Goal: Information Seeking & Learning: Understand process/instructions

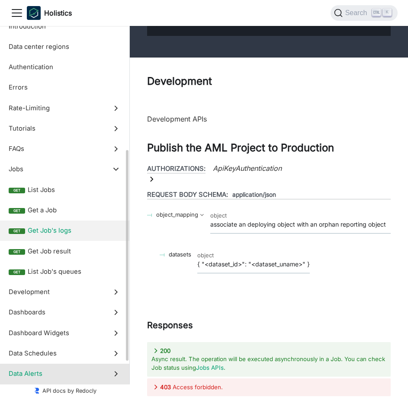
scroll to position [130, 0]
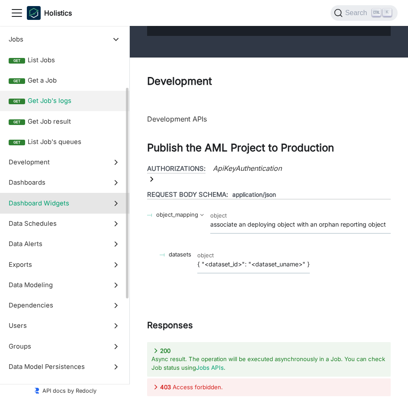
click at [84, 209] on label "Dashboard Widgets" at bounding box center [64, 203] width 129 height 20
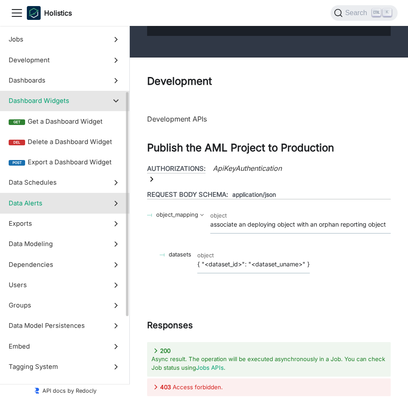
scroll to position [22215, 0]
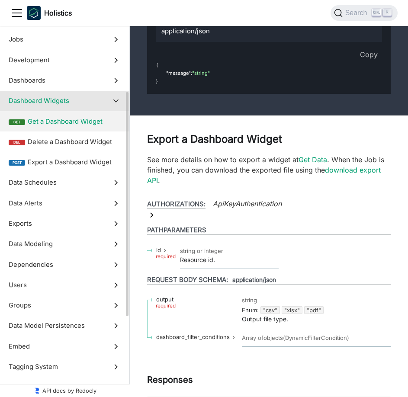
click at [86, 126] on span "Get a Dashboard Widget" at bounding box center [74, 122] width 93 height 10
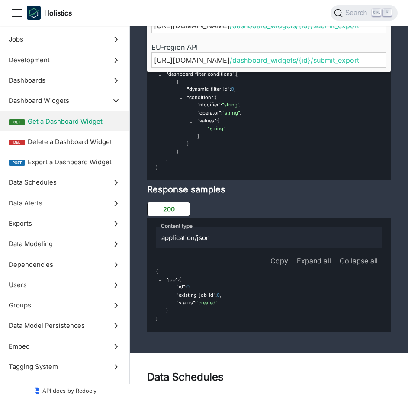
scroll to position [22758, 0]
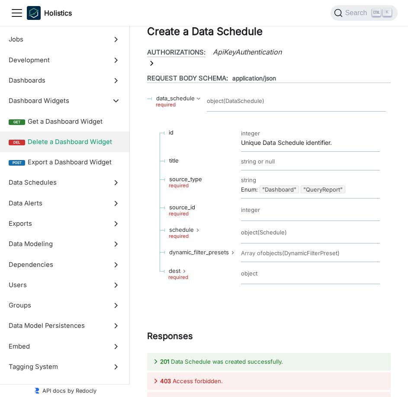
scroll to position [23321, 0]
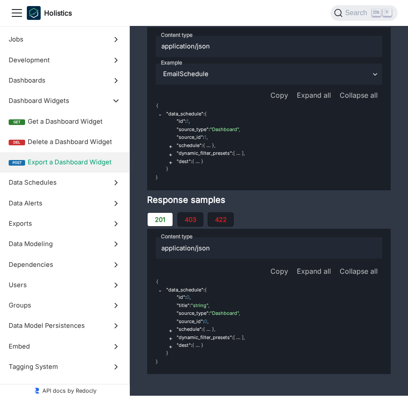
scroll to position [23580, 0]
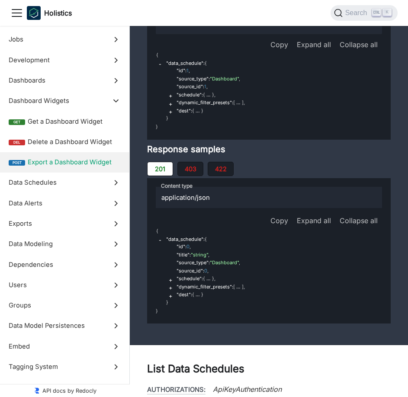
scroll to position [23753, 0]
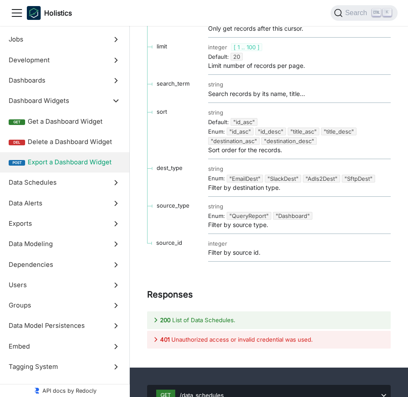
scroll to position [24229, 0]
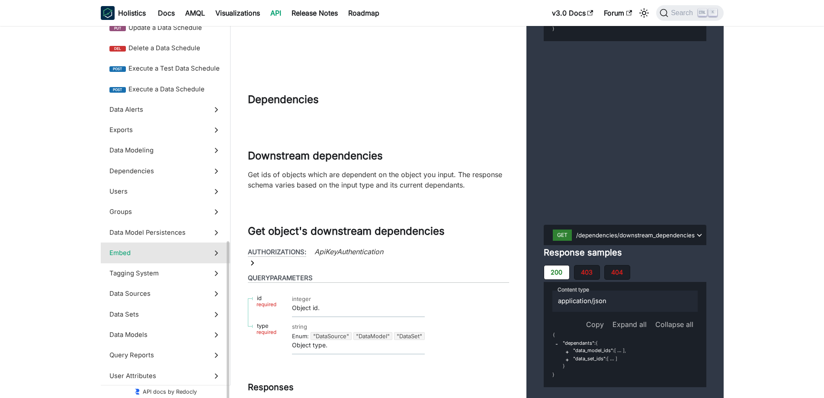
scroll to position [348, 0]
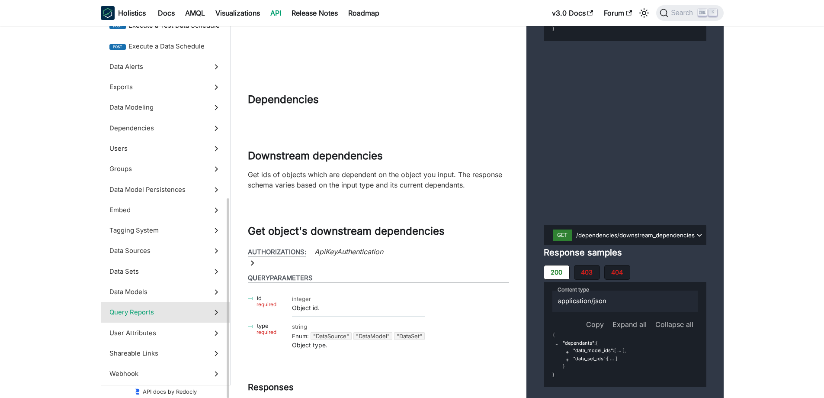
click at [171, 312] on span "Query Reports" at bounding box center [157, 312] width 96 height 10
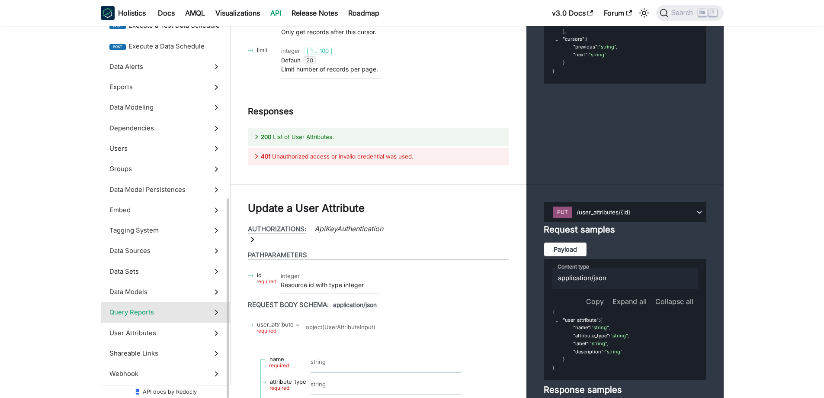
scroll to position [225, 0]
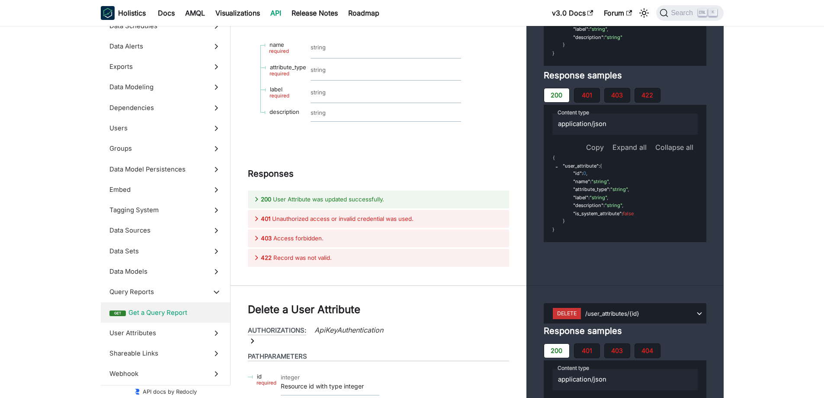
scroll to position [35155, 0]
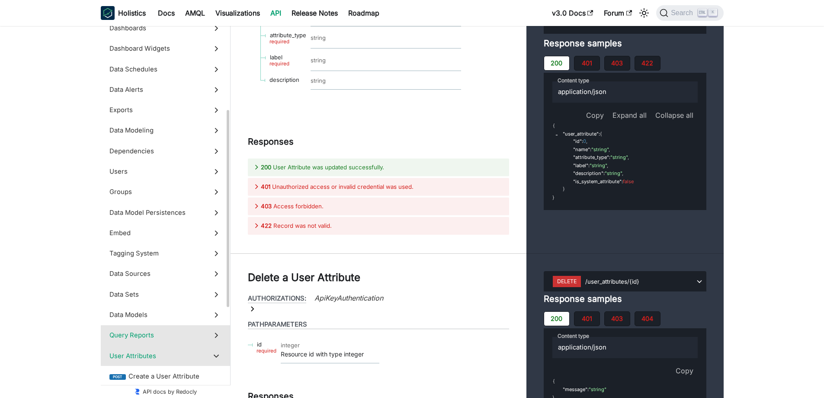
scroll to position [96, 0]
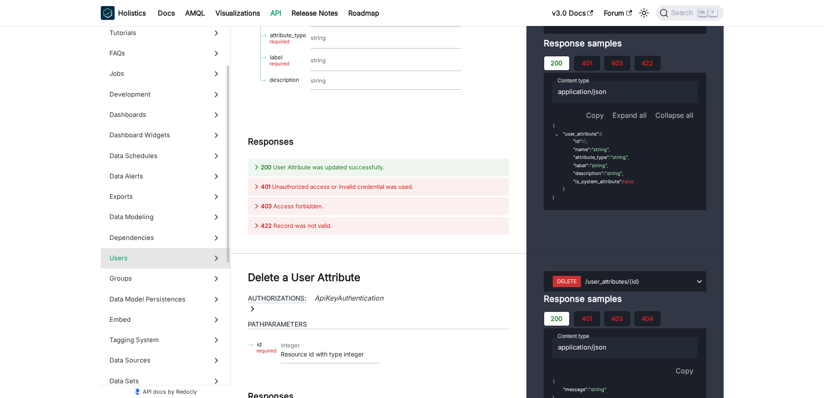
click at [151, 254] on span "Users" at bounding box center [157, 258] width 96 height 10
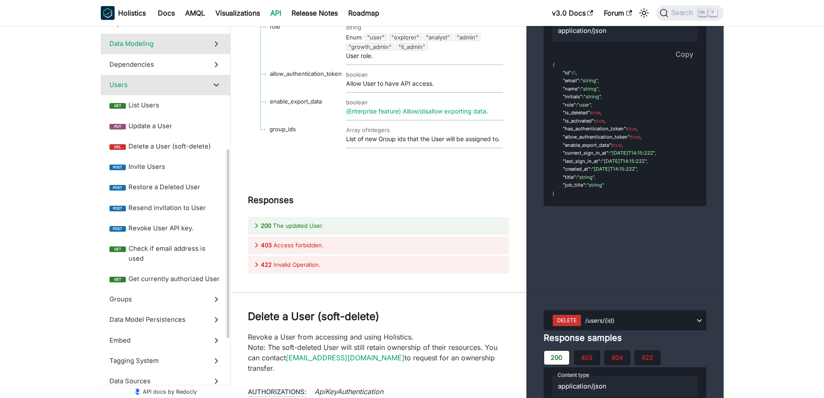
scroll to position [139, 0]
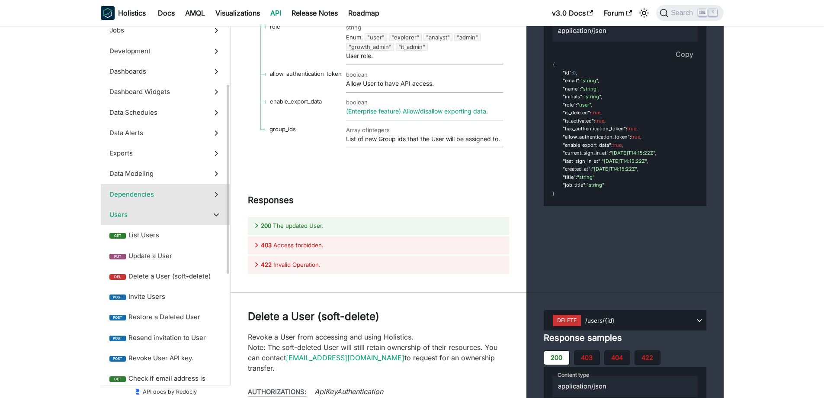
click at [172, 191] on span "Dependencies" at bounding box center [157, 195] width 96 height 10
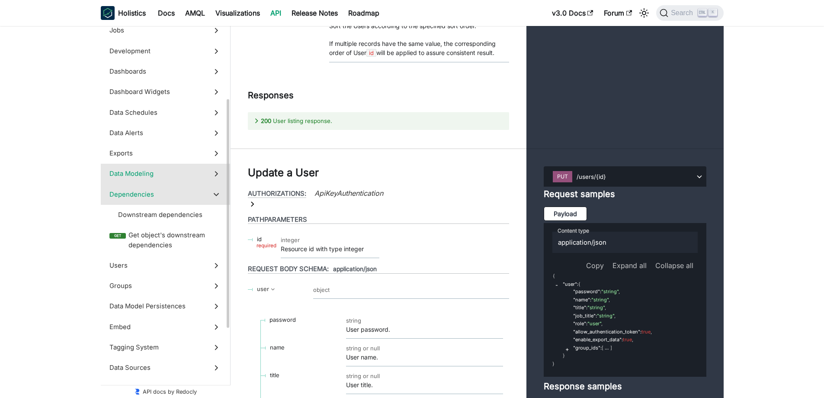
click at [186, 174] on span "Data Modeling" at bounding box center [157, 174] width 96 height 10
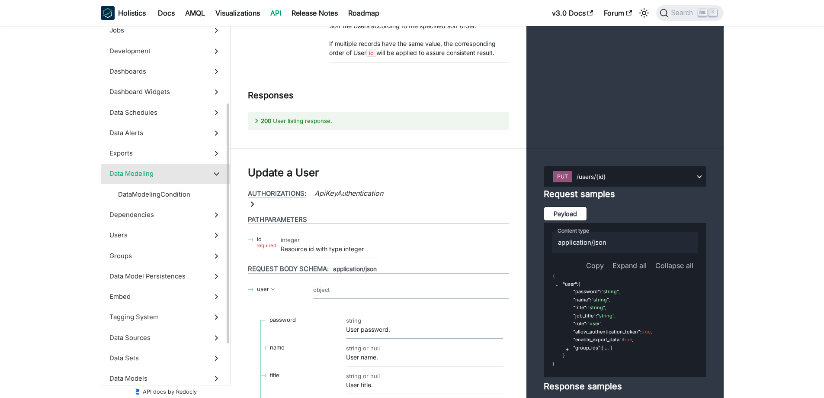
scroll to position [24601, 0]
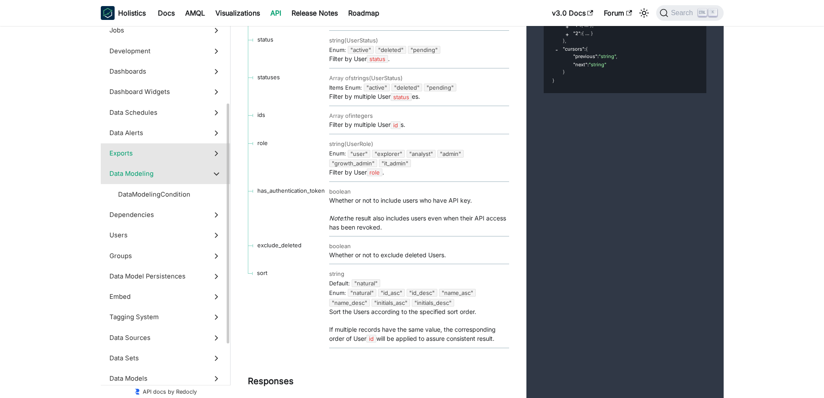
click at [191, 153] on span "Exports" at bounding box center [157, 153] width 96 height 10
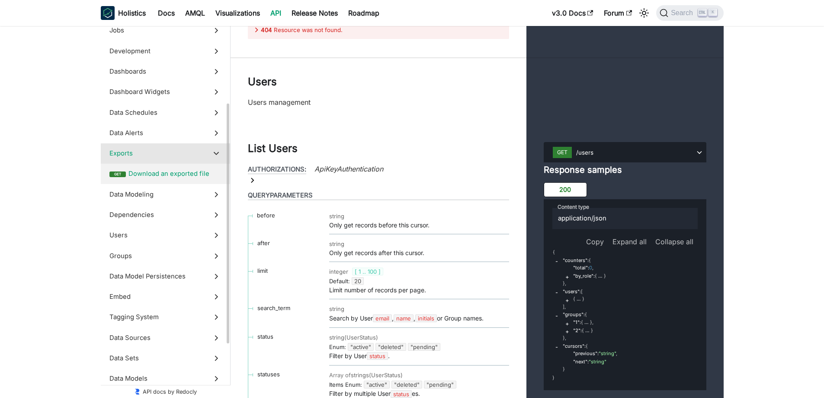
click at [178, 175] on span "Download an exported file" at bounding box center [175, 174] width 93 height 10
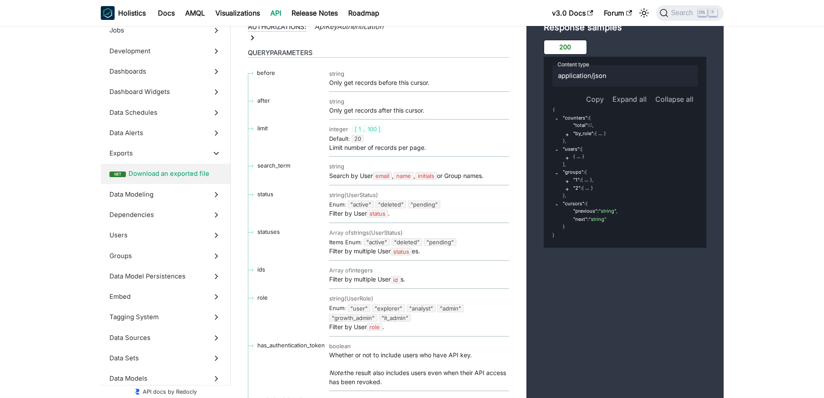
scroll to position [24447, 0]
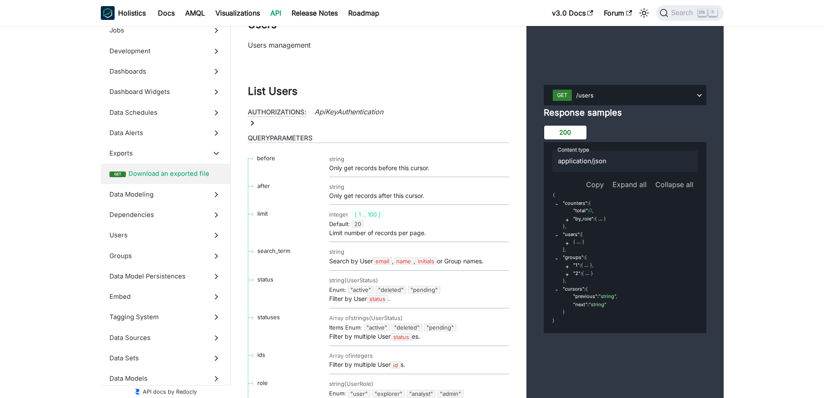
scroll to position [24361, 0]
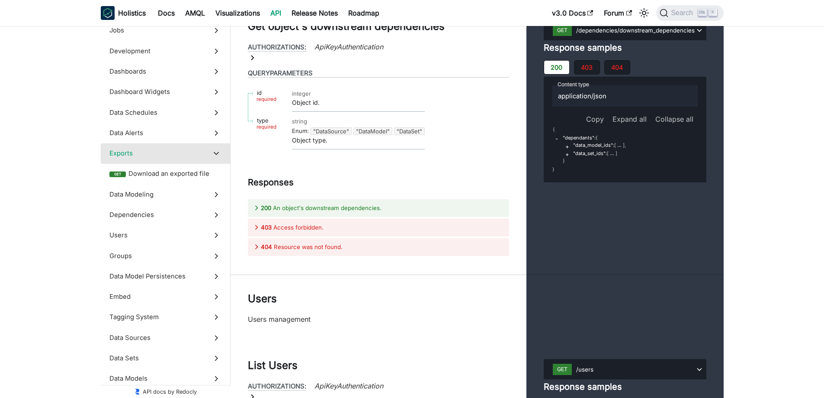
scroll to position [24188, 0]
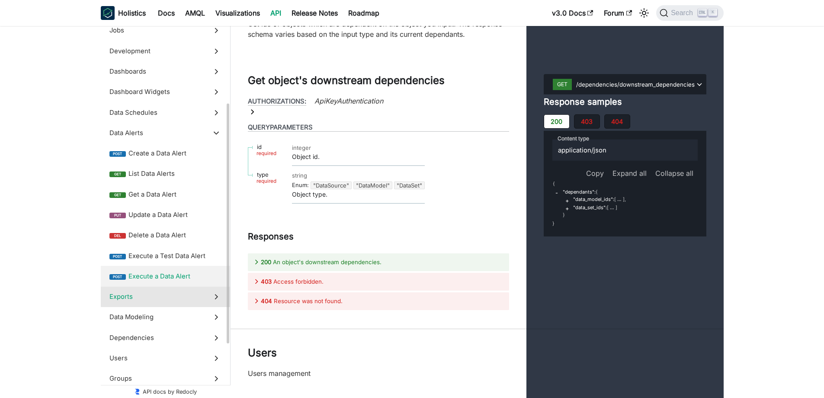
click at [139, 296] on span "Exports" at bounding box center [157, 297] width 96 height 10
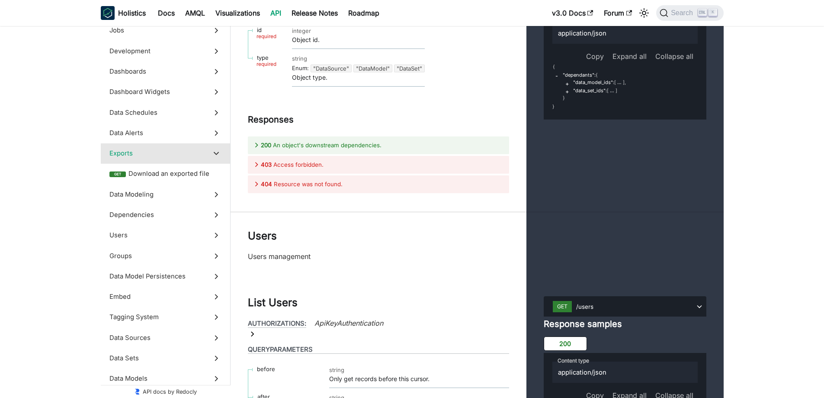
drag, startPoint x: 280, startPoint y: 187, endPoint x: 354, endPoint y: 187, distance: 74.0
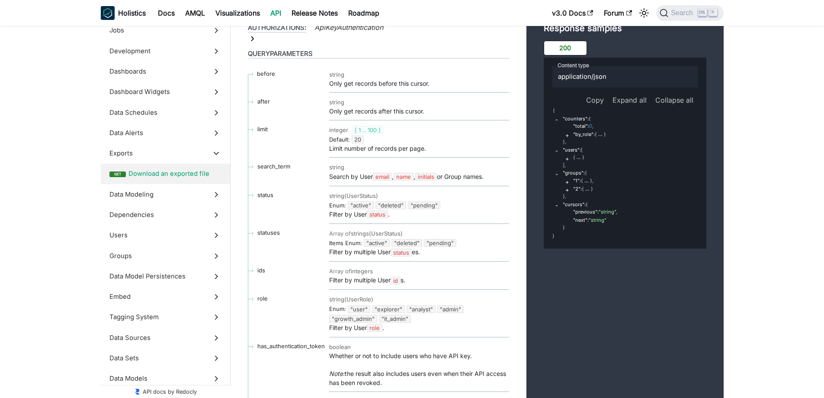
scroll to position [24781, 0]
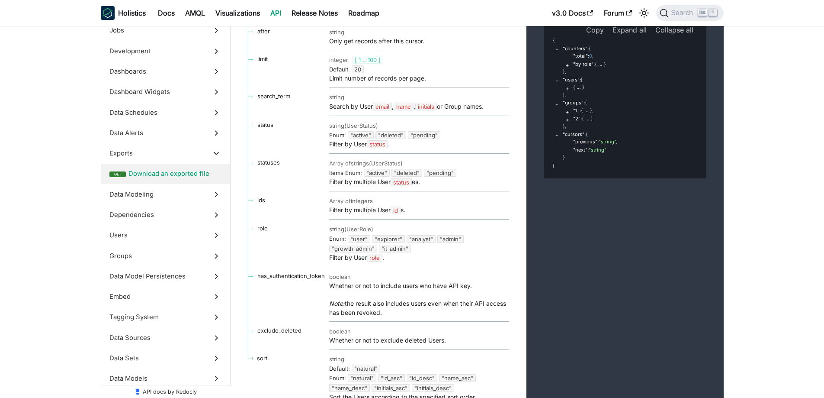
scroll to position [24564, 0]
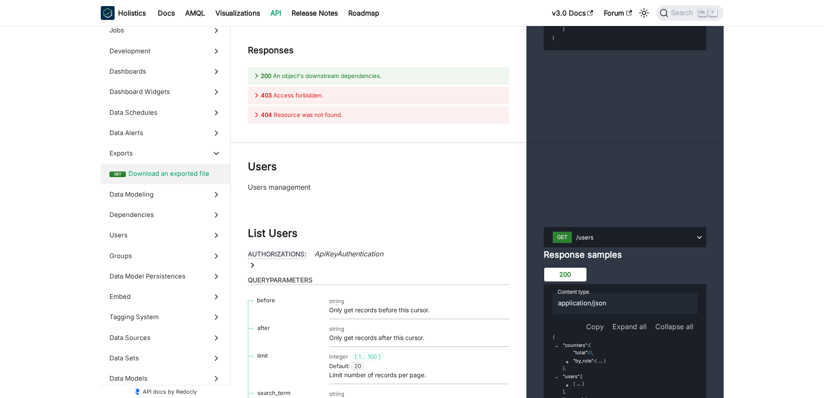
scroll to position [24434, 0]
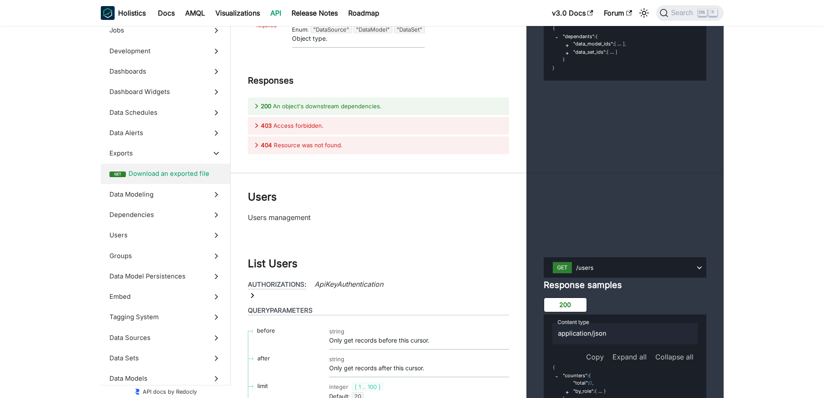
scroll to position [24348, 0]
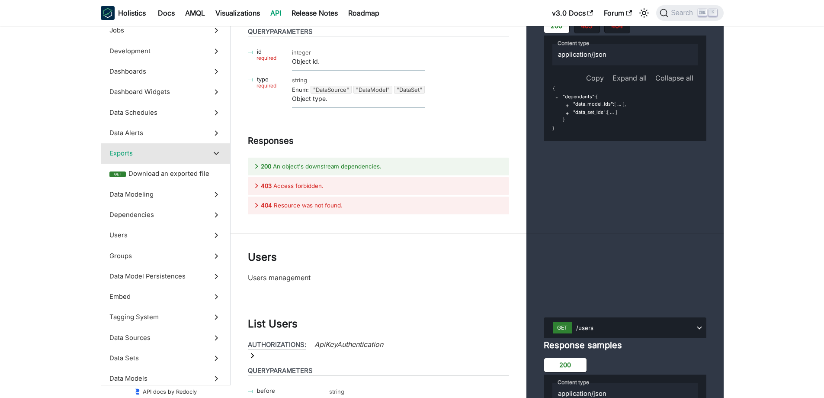
drag, startPoint x: 598, startPoint y: 132, endPoint x: 568, endPoint y: 132, distance: 29.4
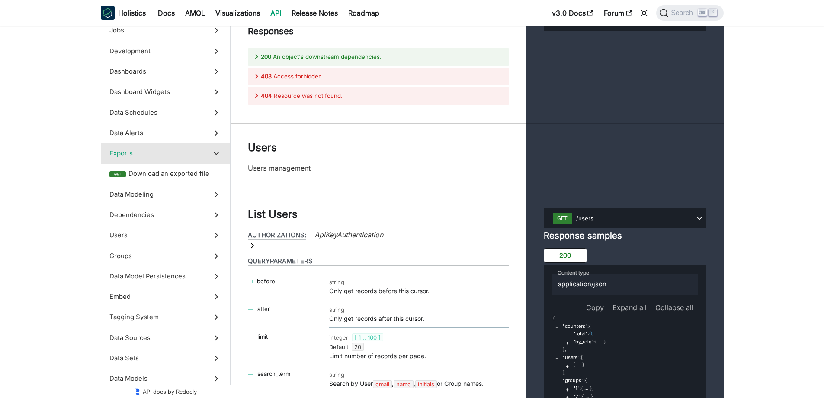
scroll to position [24261, 0]
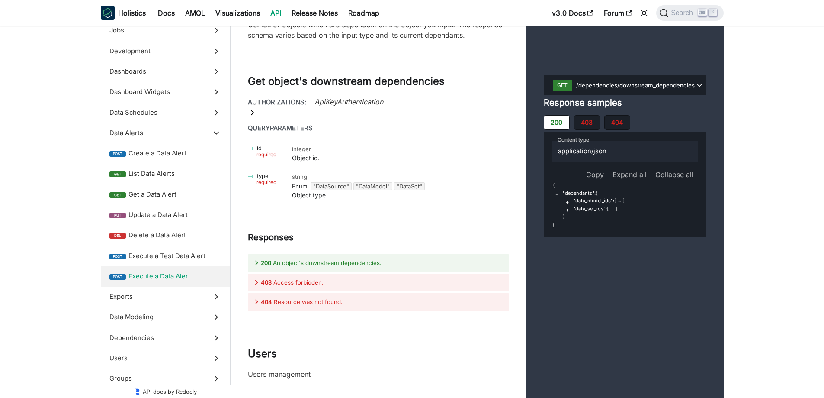
scroll to position [24088, 0]
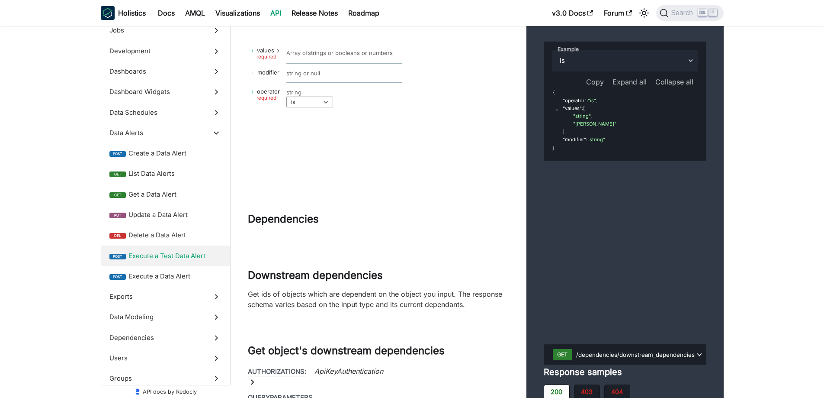
scroll to position [24002, 0]
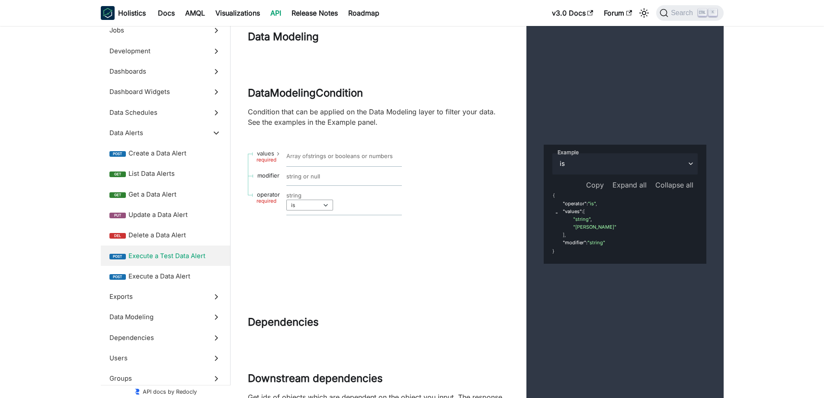
scroll to position [23872, 0]
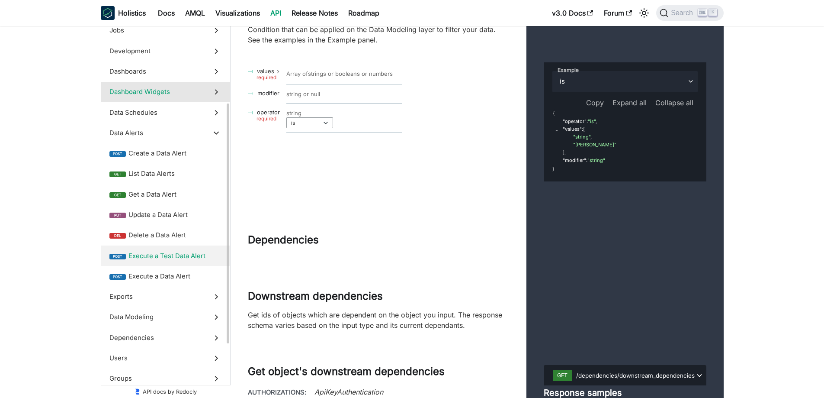
click at [203, 98] on label "Dashboard Widgets" at bounding box center [165, 92] width 129 height 20
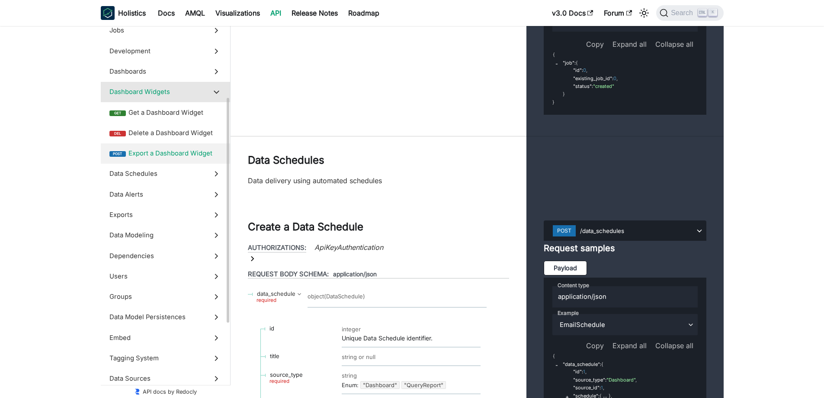
click at [184, 151] on span "Export a Dashboard Widget" at bounding box center [175, 153] width 93 height 10
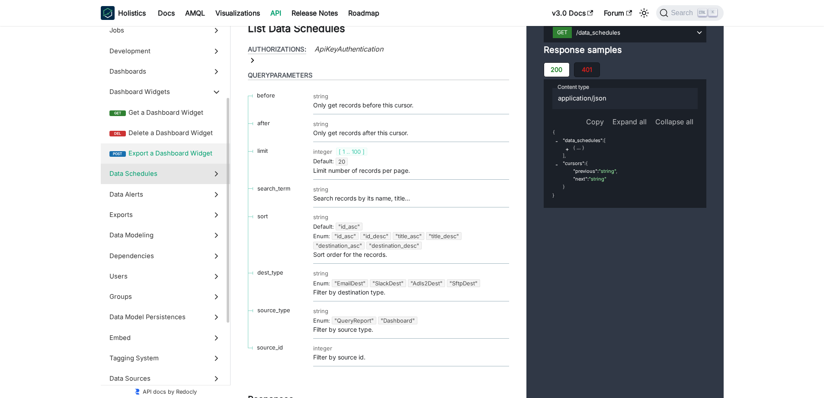
click at [181, 180] on label "Data Schedules" at bounding box center [165, 174] width 129 height 20
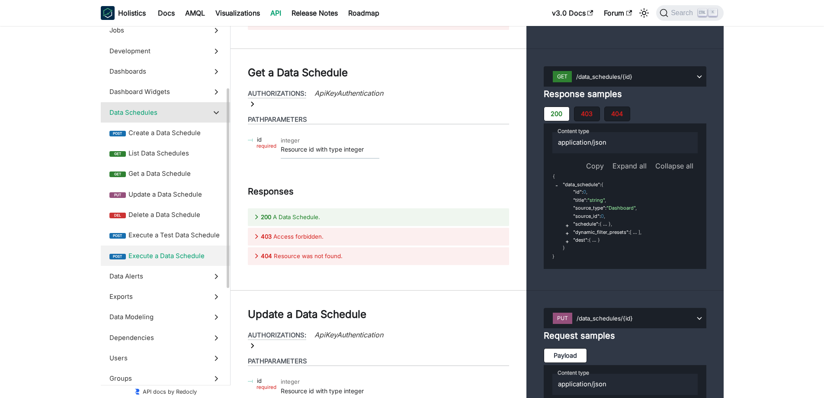
click at [163, 251] on span "Execute a Data Schedule" at bounding box center [175, 256] width 93 height 10
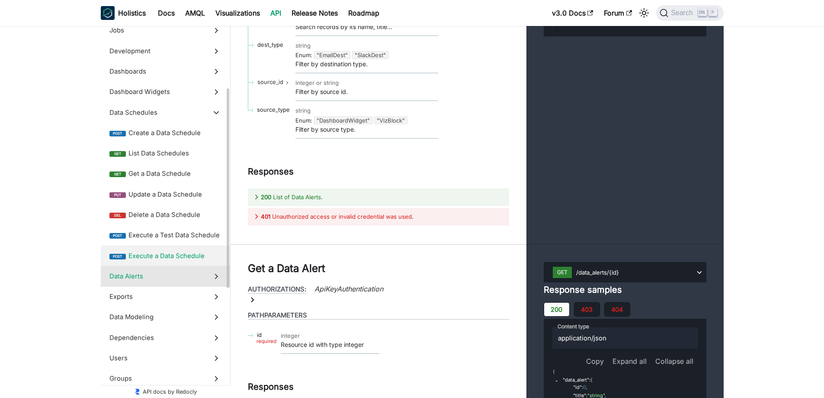
click at [151, 283] on label "Data Alerts" at bounding box center [165, 276] width 129 height 20
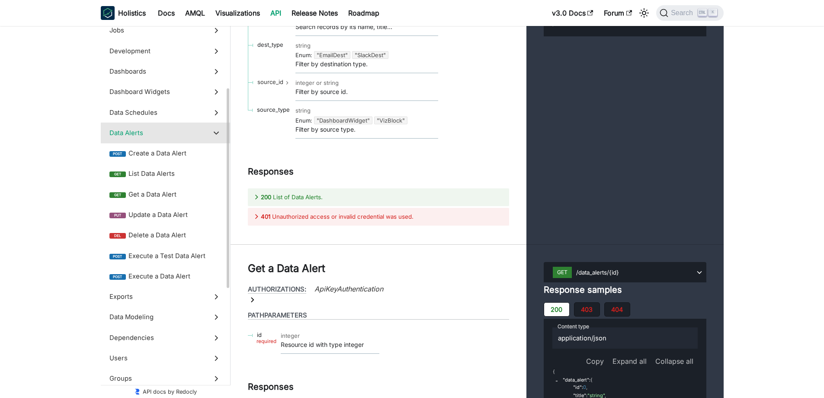
scroll to position [21754, 0]
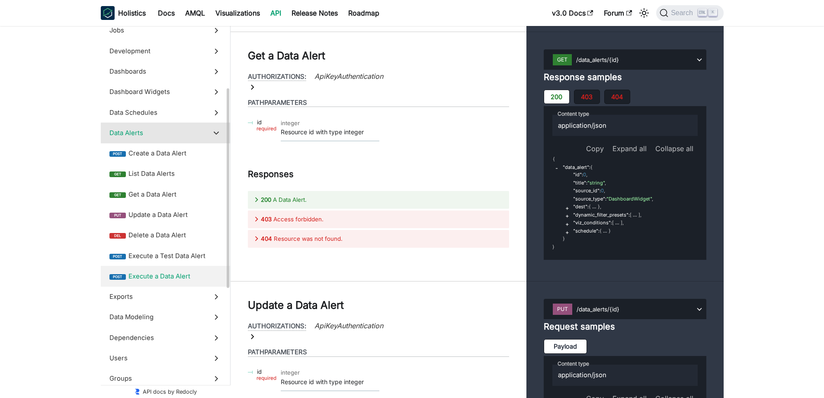
click at [191, 285] on label "post Execute a Data Alert" at bounding box center [165, 276] width 129 height 20
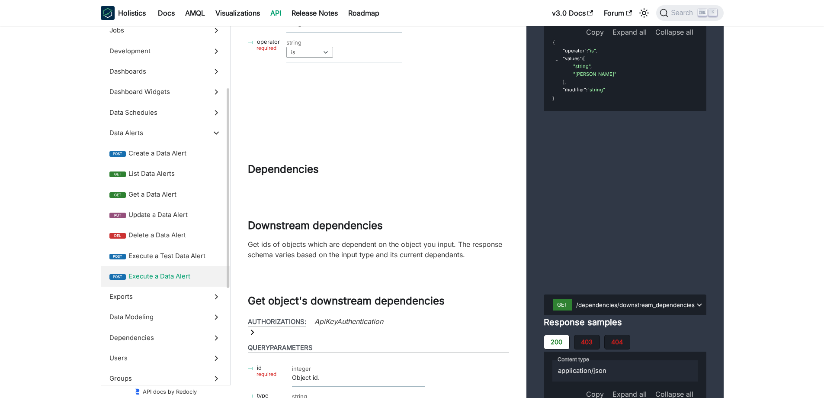
click at [184, 271] on span "Execute a Data Alert" at bounding box center [175, 276] width 93 height 10
click at [167, 295] on span "Exports" at bounding box center [157, 297] width 96 height 10
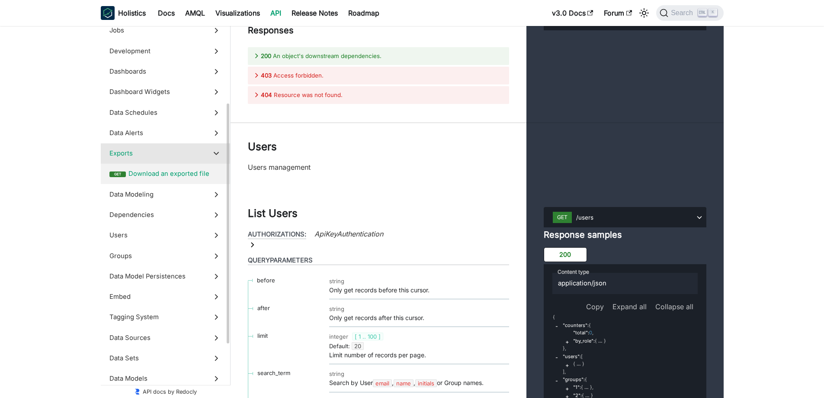
click at [212, 177] on span "Download an exported file" at bounding box center [175, 174] width 93 height 10
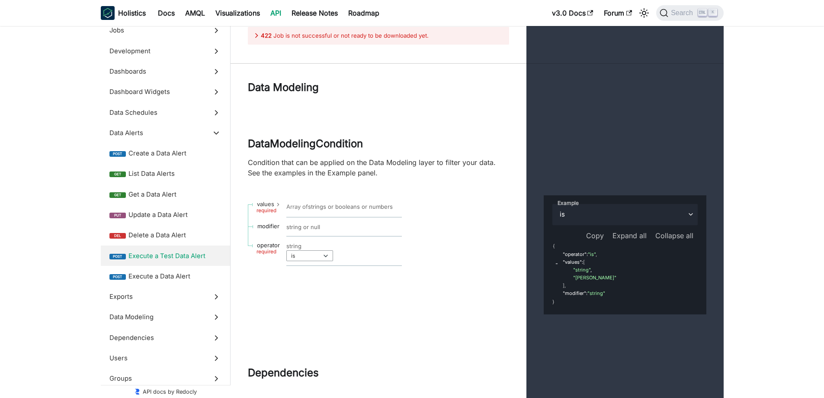
scroll to position [23862, 0]
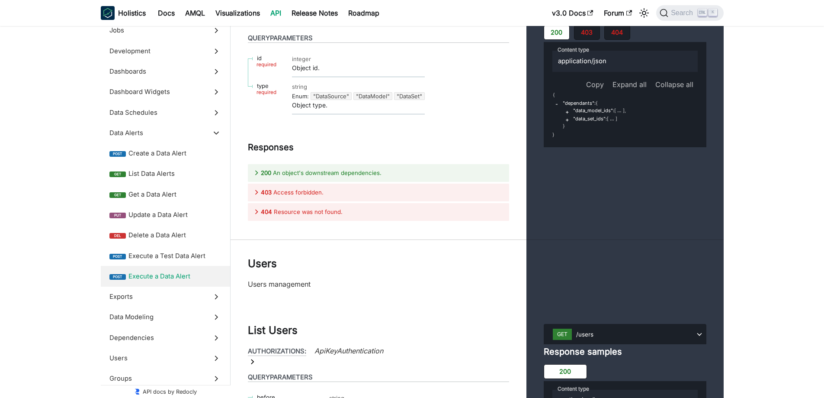
scroll to position [24598, 0]
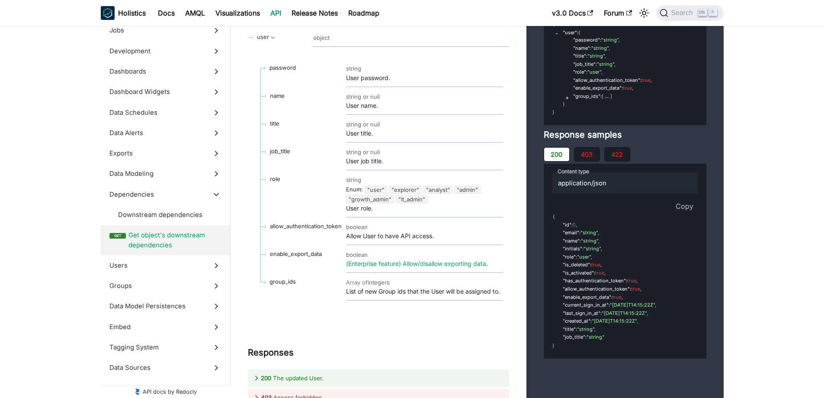
scroll to position [25377, 0]
